Goal: Obtain resource: Download file/media

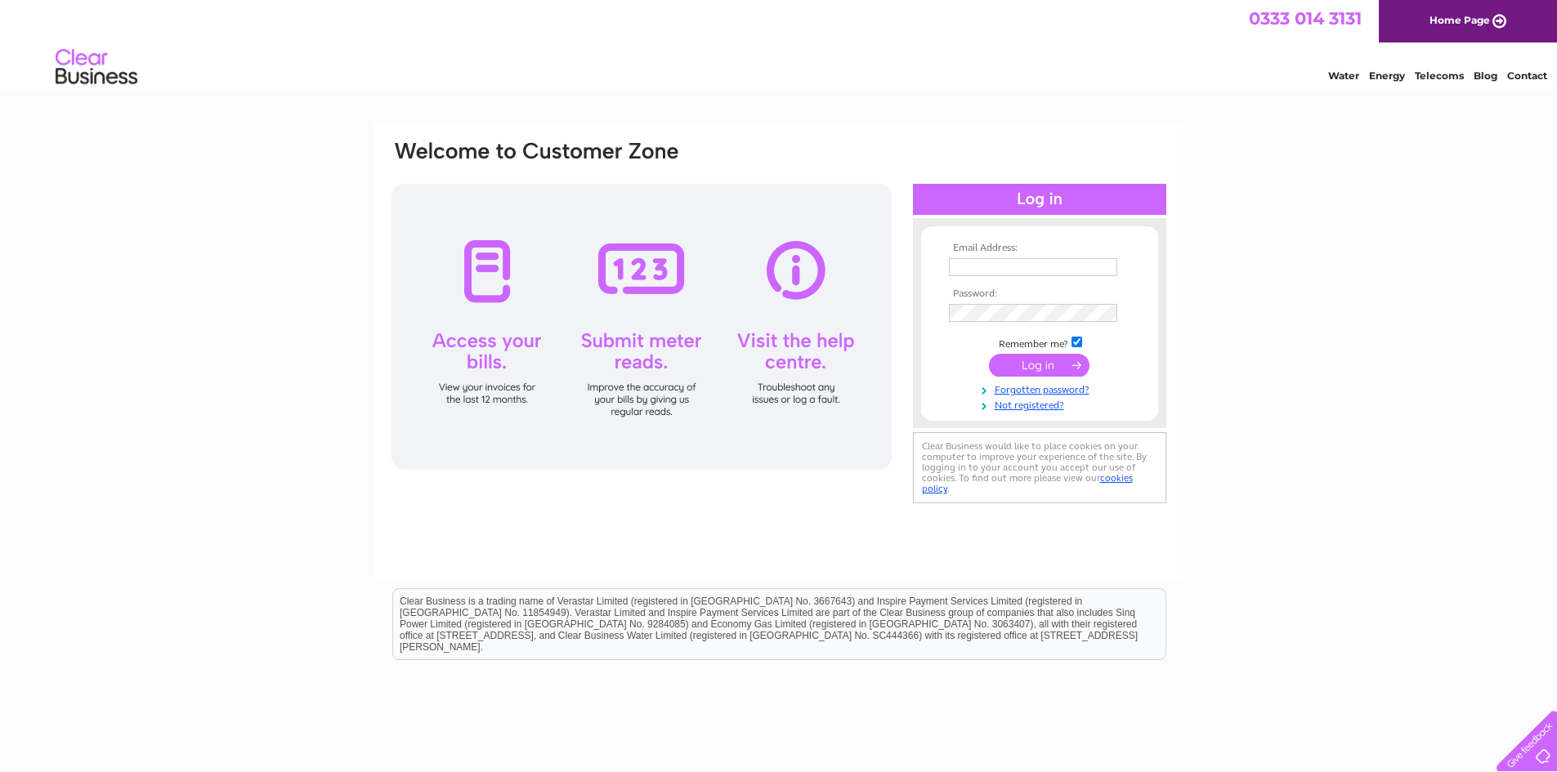
type input "[EMAIL_ADDRESS][DOMAIN_NAME]"
click at [1047, 370] on input "submit" at bounding box center [1039, 365] width 101 height 23
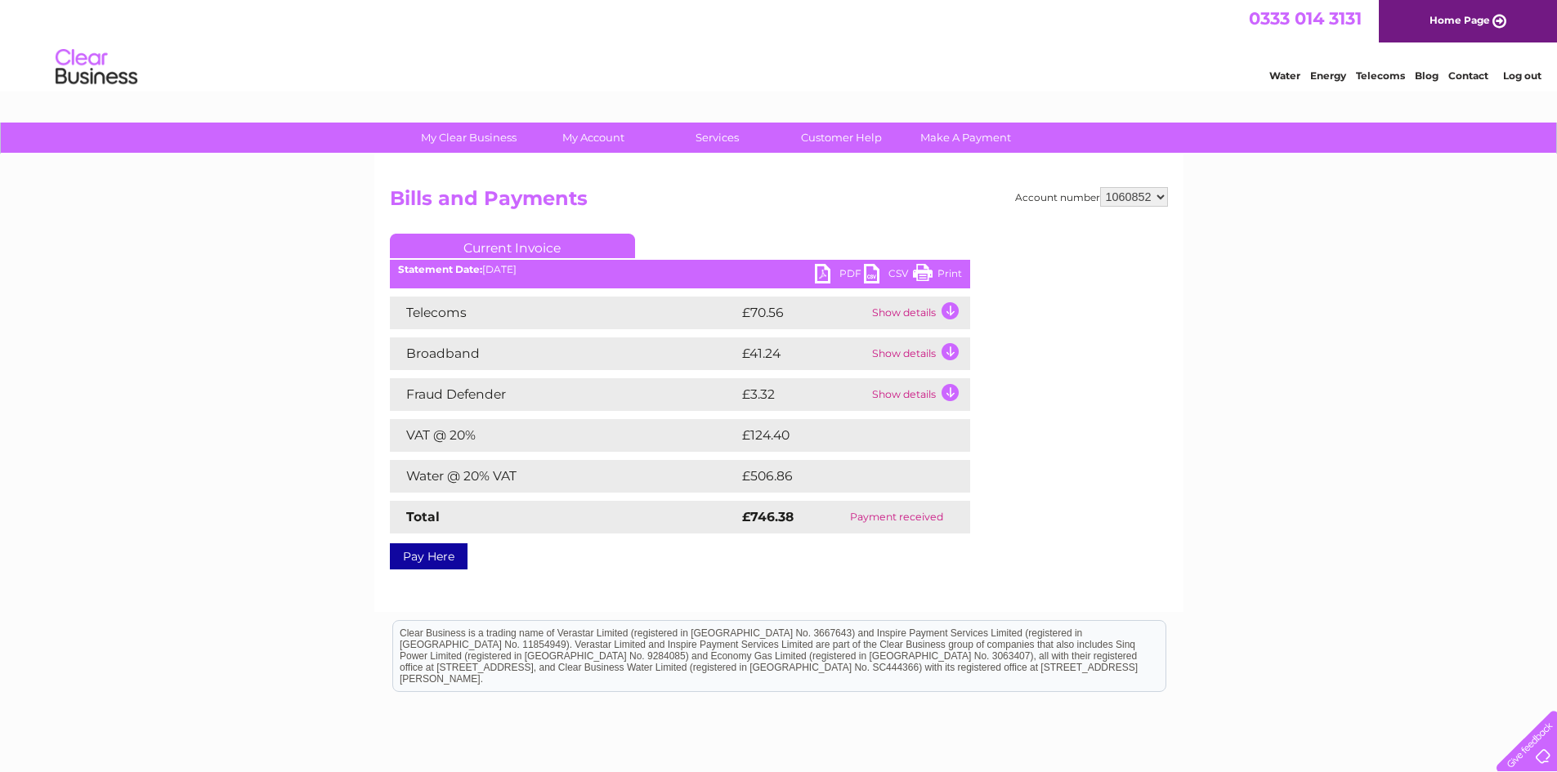
click at [829, 274] on link "PDF" at bounding box center [839, 276] width 49 height 24
click at [516, 242] on link "Current Invoice" at bounding box center [512, 246] width 245 height 25
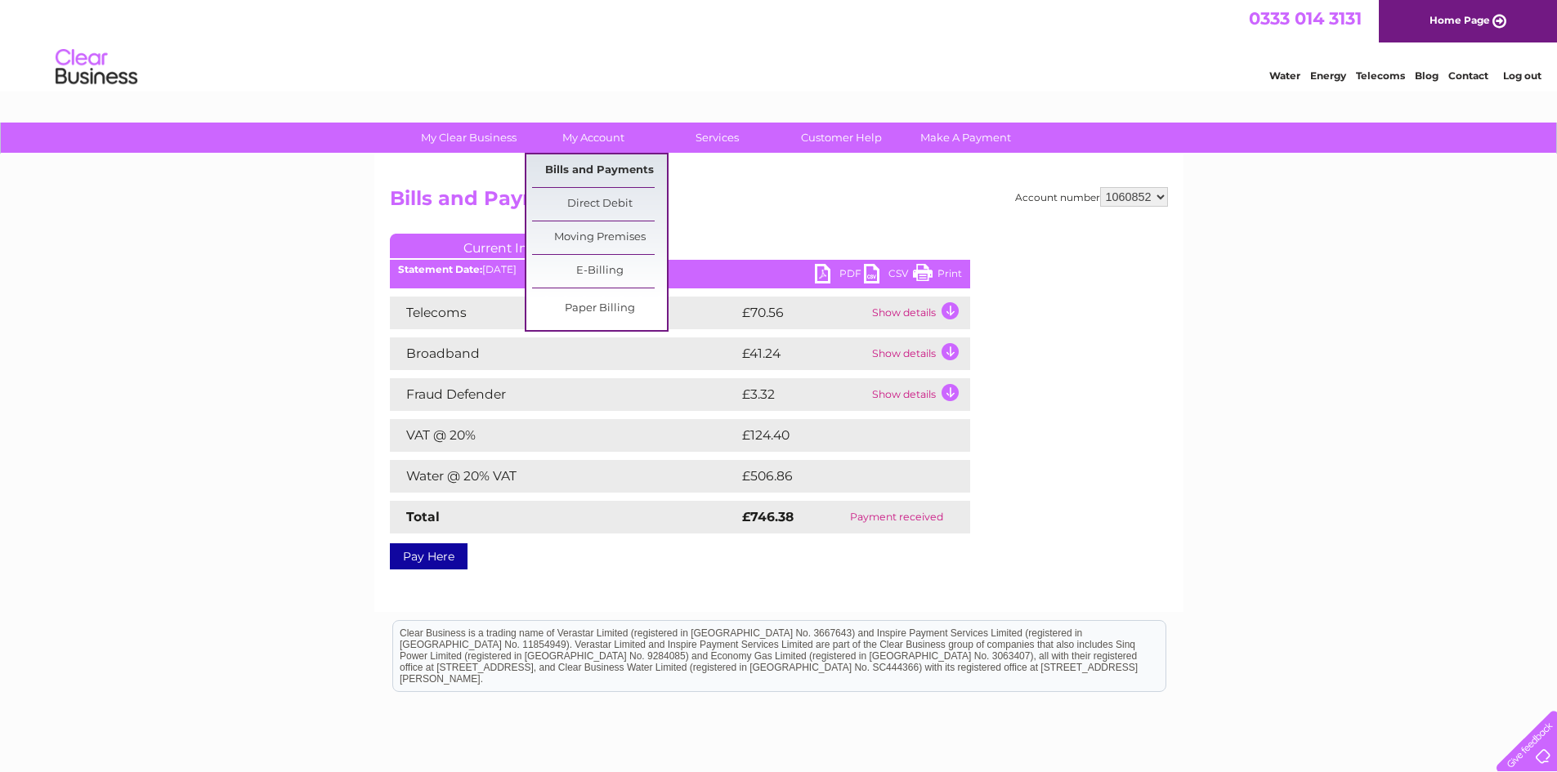
click at [596, 172] on link "Bills and Payments" at bounding box center [599, 170] width 135 height 33
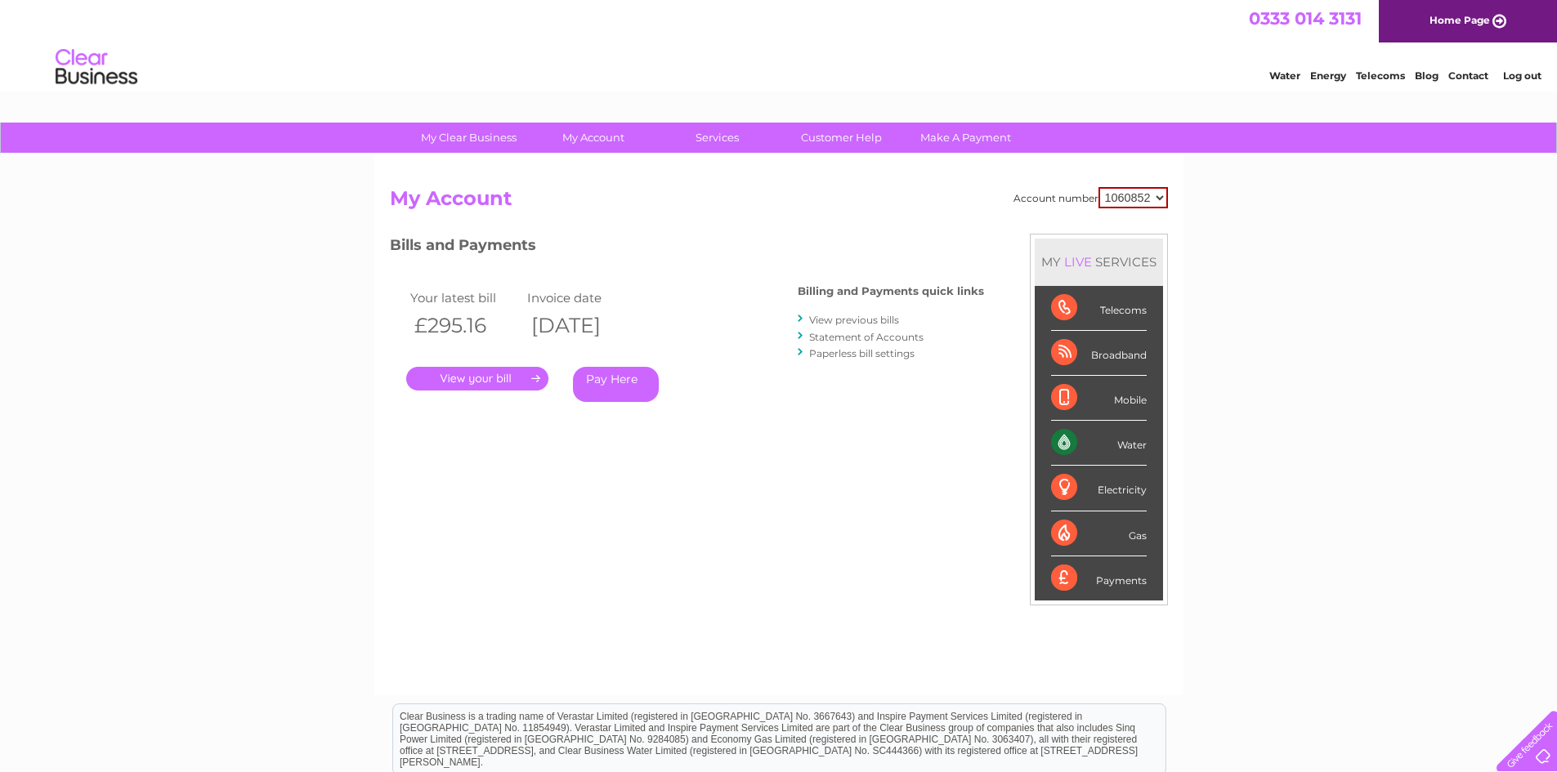
click at [485, 376] on link "." at bounding box center [477, 379] width 142 height 24
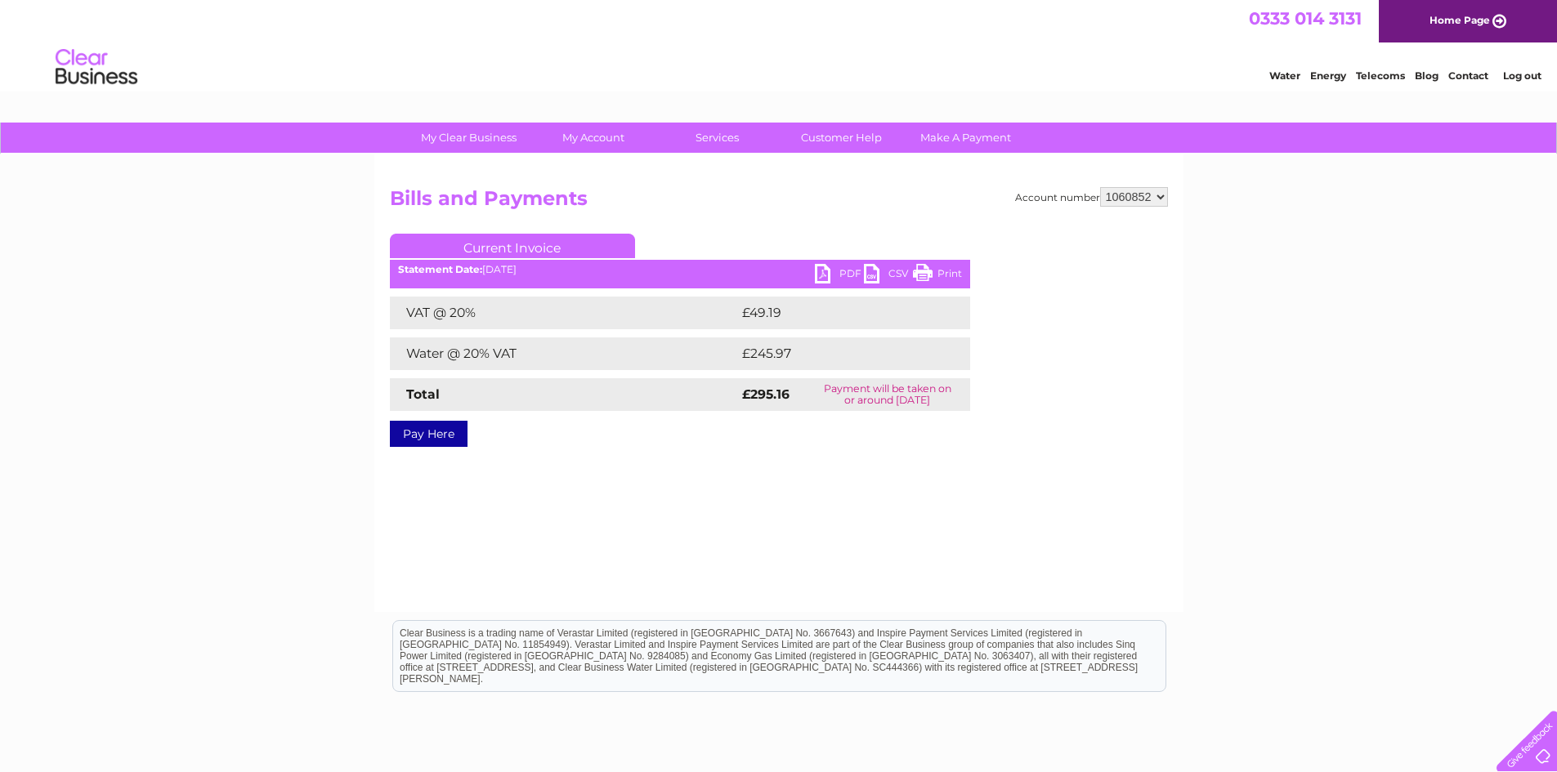
click at [823, 277] on link "PDF" at bounding box center [839, 276] width 49 height 24
